Goal: Find specific page/section: Find specific page/section

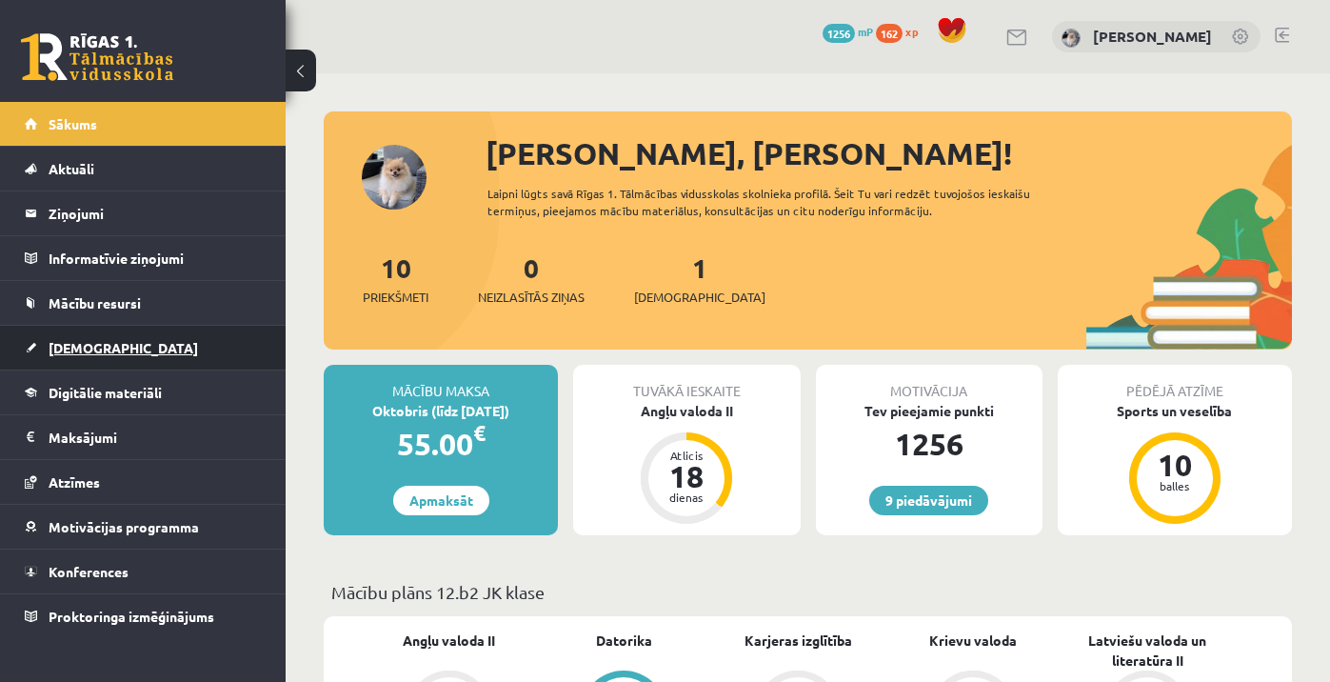
click at [123, 358] on link "[DEMOGRAPHIC_DATA]" at bounding box center [143, 348] width 237 height 44
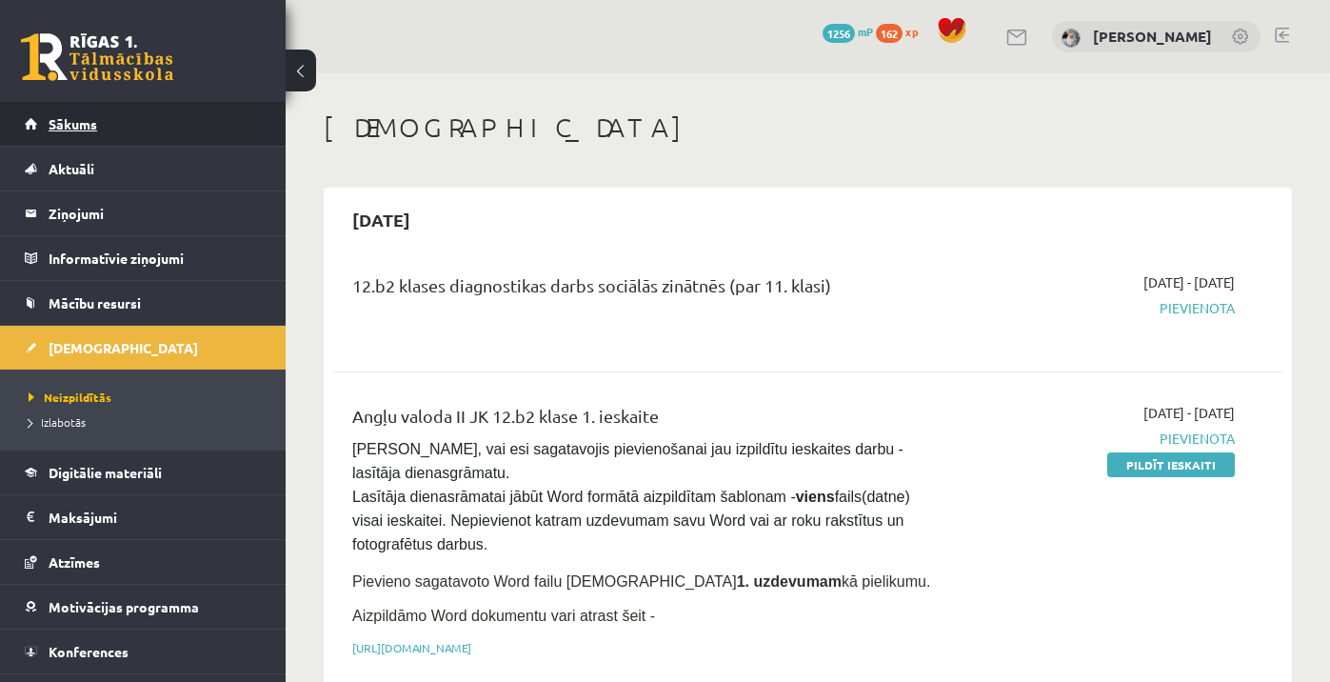
click at [216, 123] on link "Sākums" at bounding box center [143, 124] width 237 height 44
